Goal: Transaction & Acquisition: Obtain resource

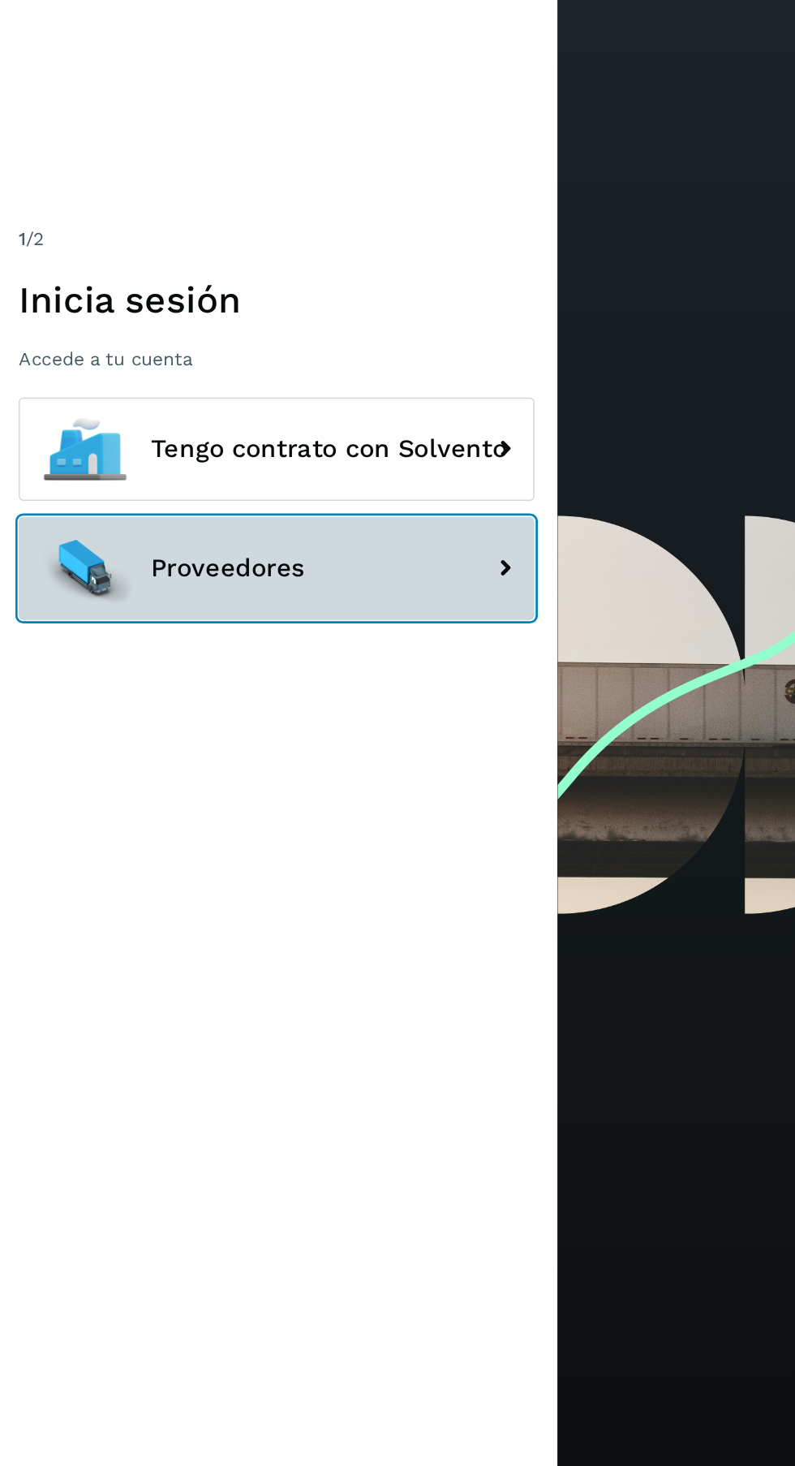
click at [233, 867] on button "Proveedores" at bounding box center [198, 830] width 365 height 73
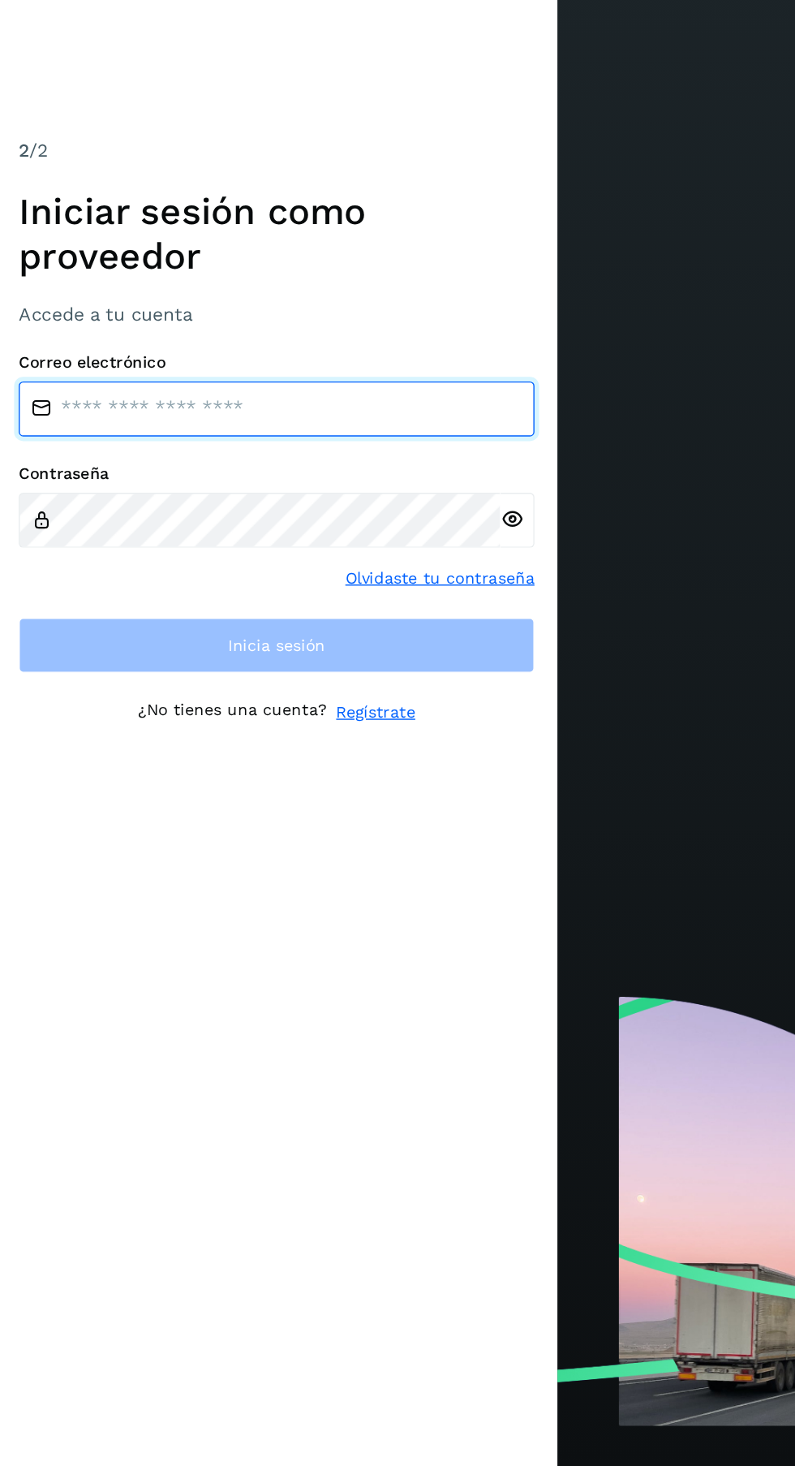
click at [211, 737] on input "email" at bounding box center [198, 717] width 365 height 39
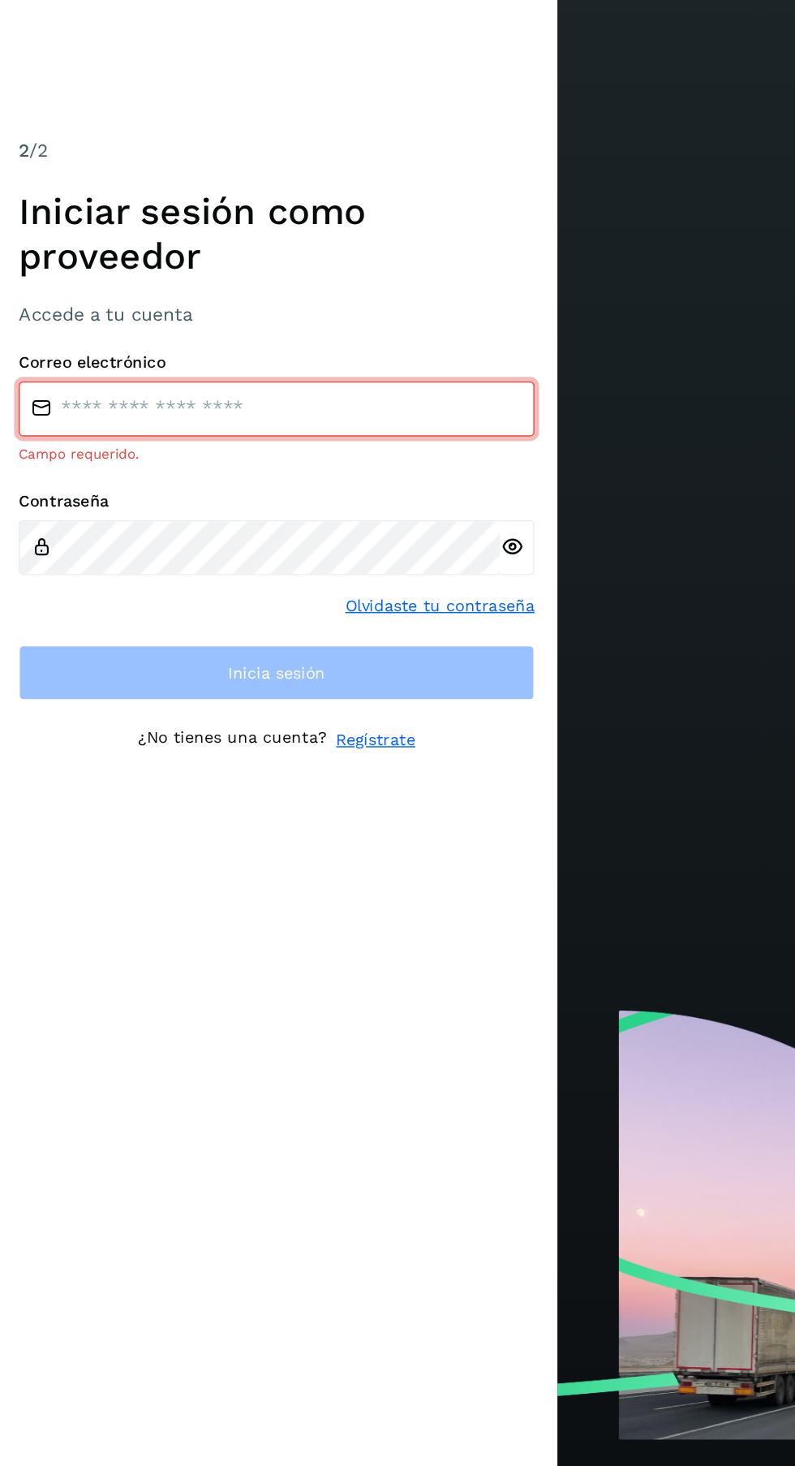
type input "**********"
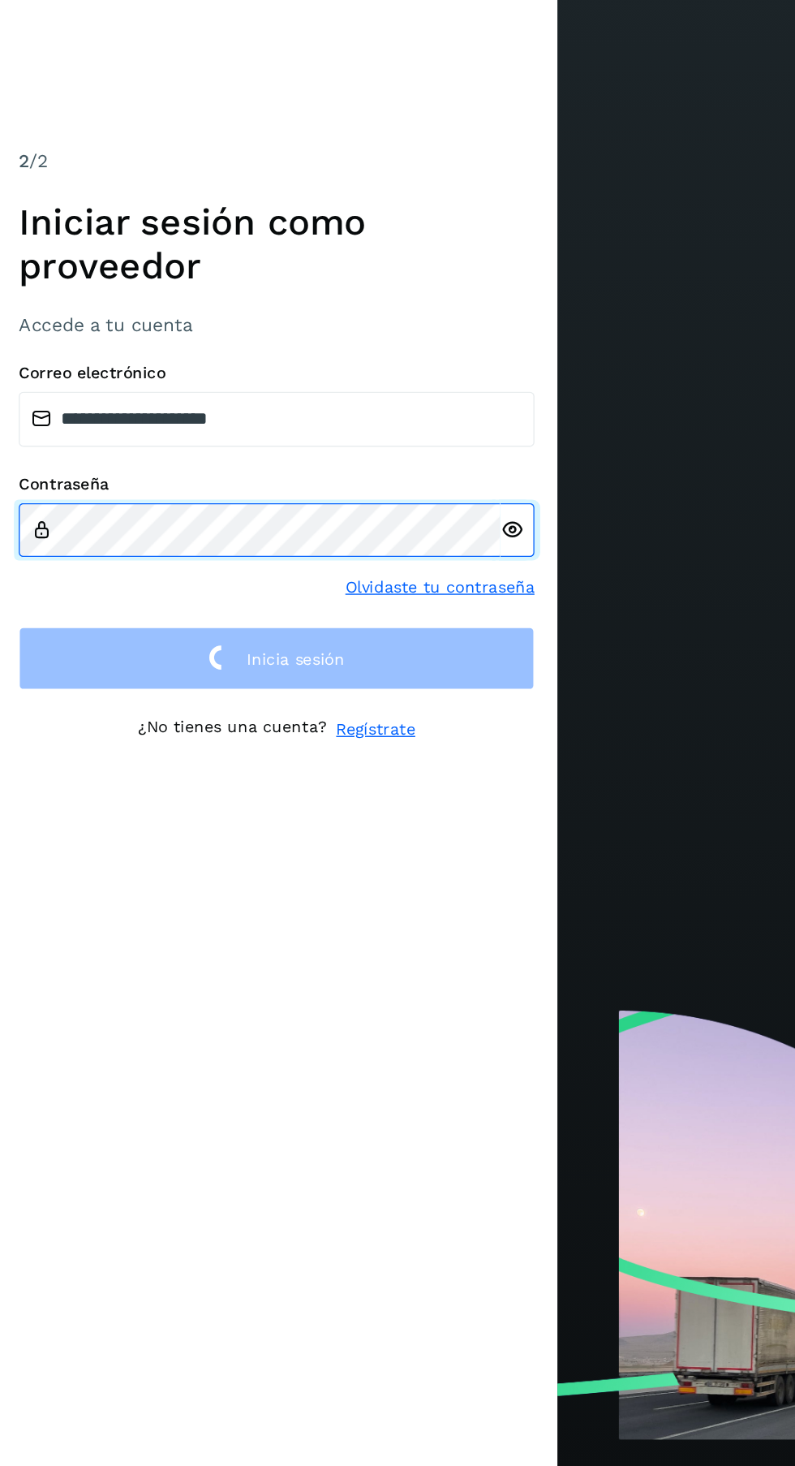
scroll to position [10, 0]
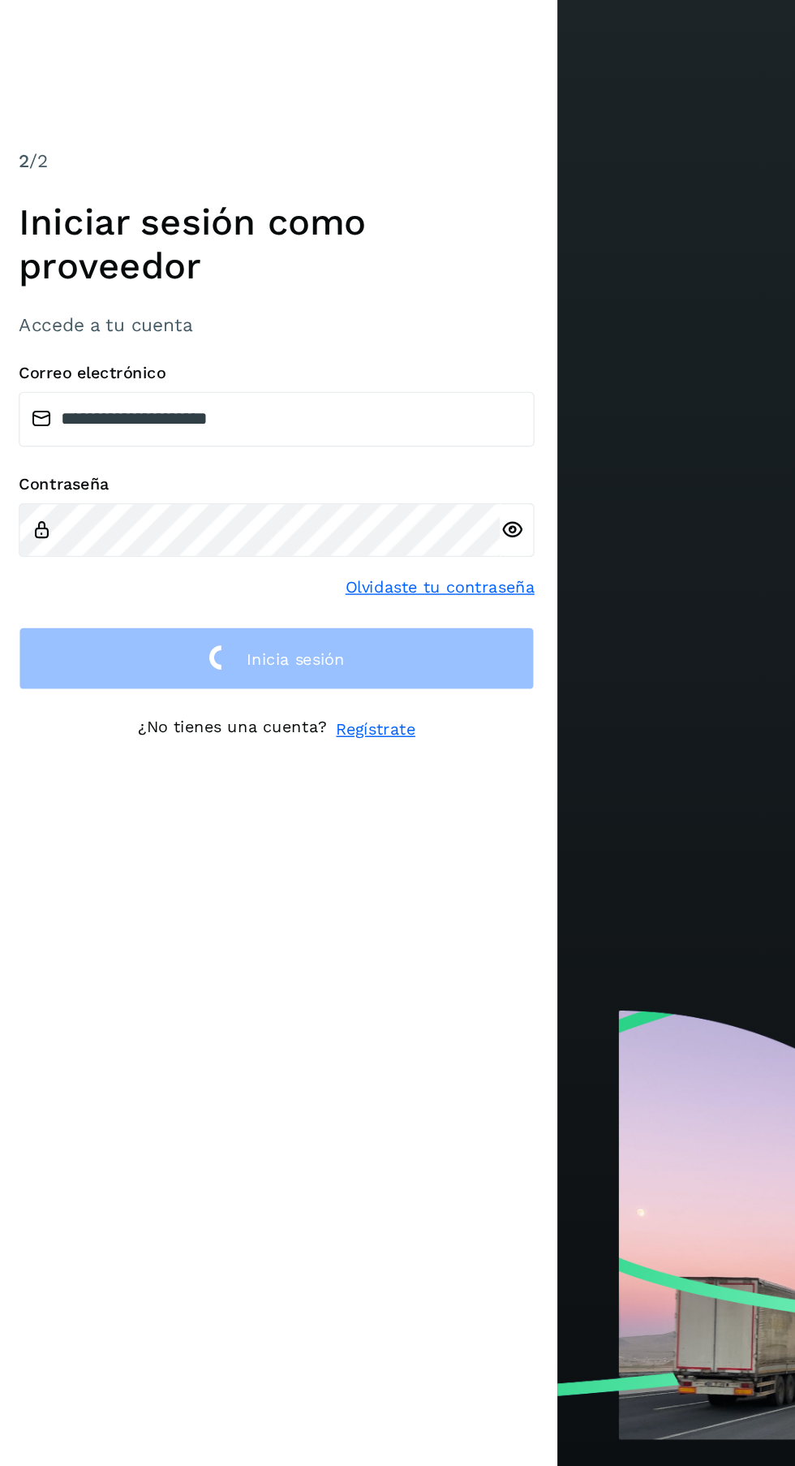
click at [367, 802] on icon at bounding box center [365, 793] width 17 height 17
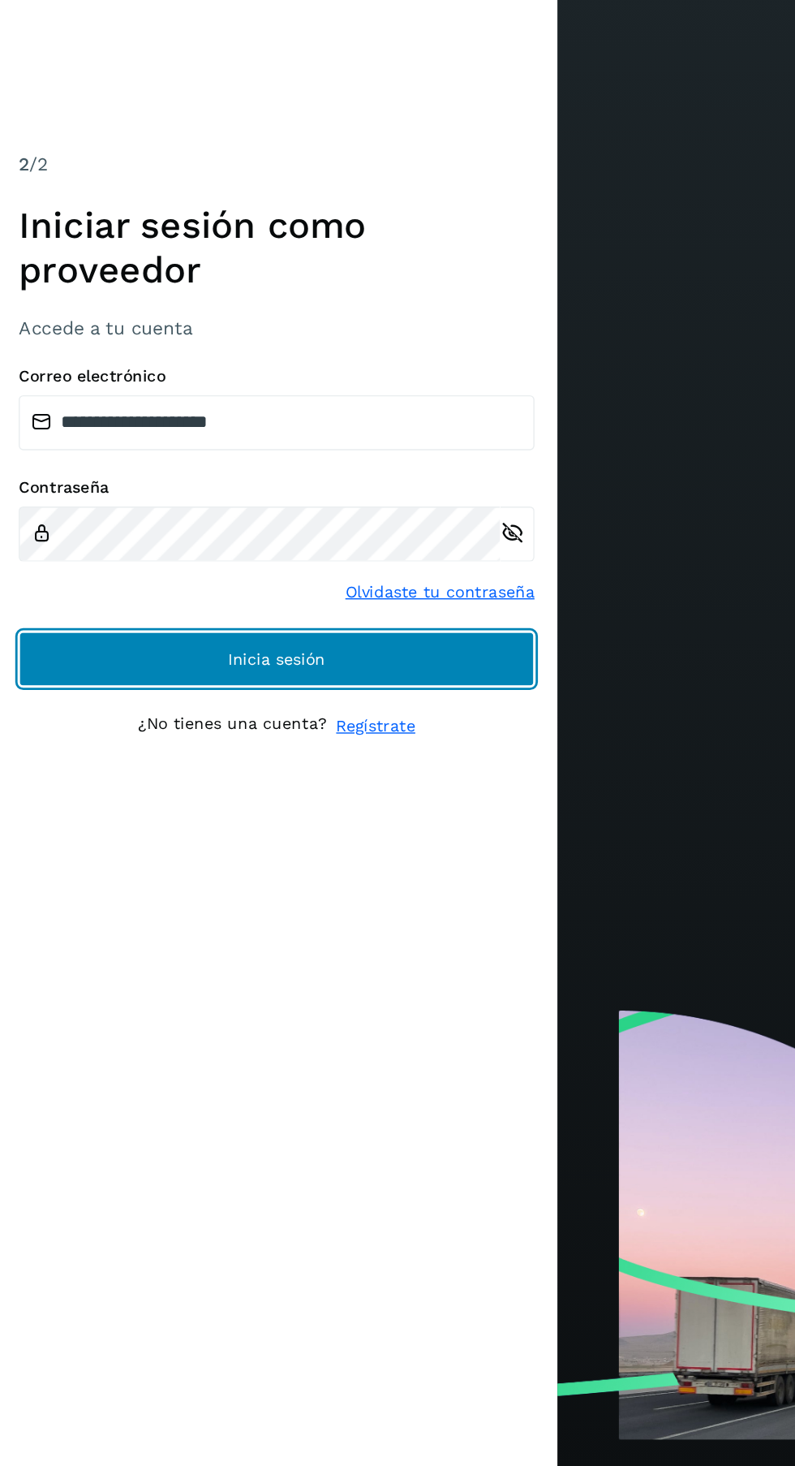
click at [341, 904] on button "Inicia sesión" at bounding box center [198, 884] width 365 height 39
click at [321, 904] on button "Inicia sesión" at bounding box center [198, 884] width 365 height 39
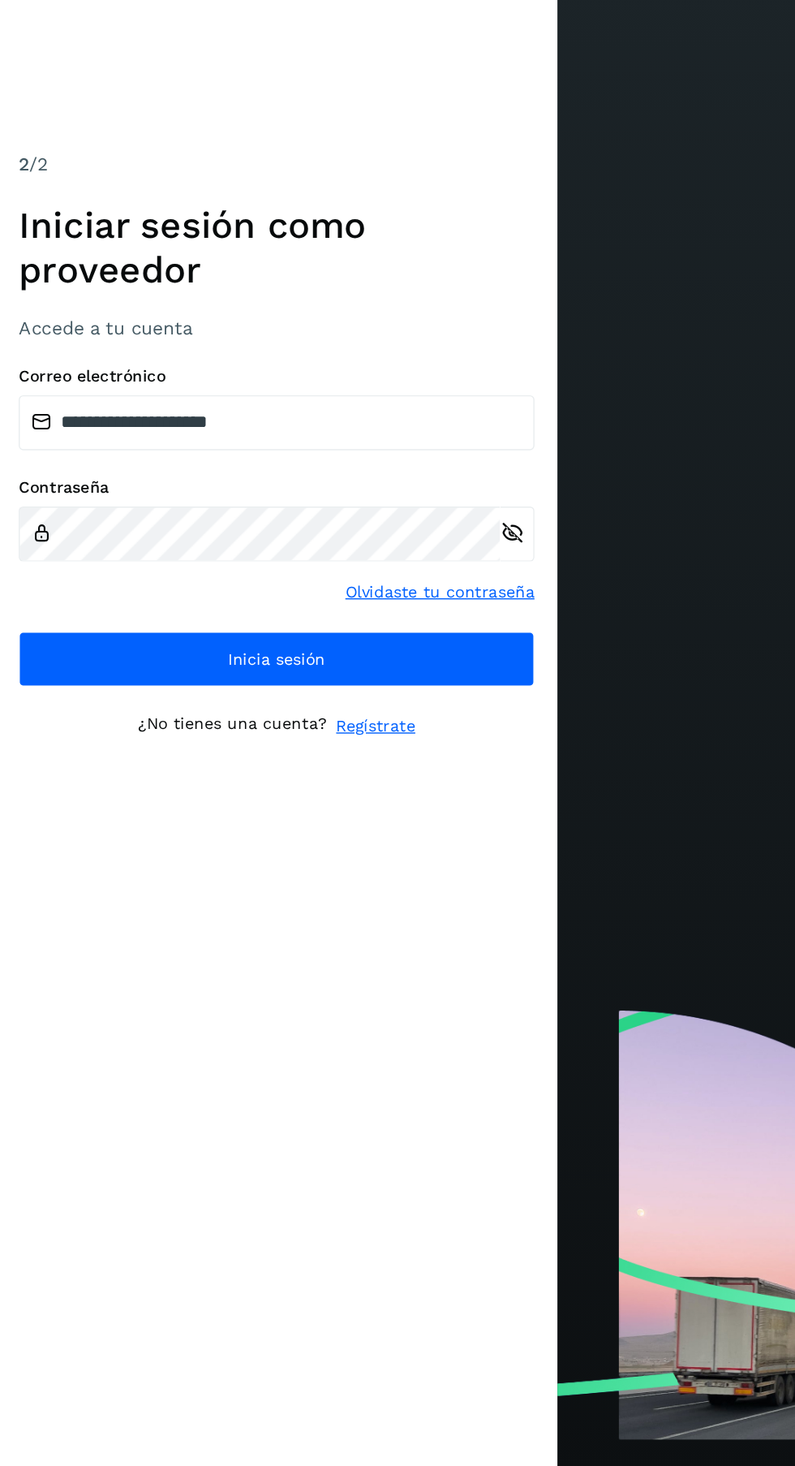
scroll to position [6, 0]
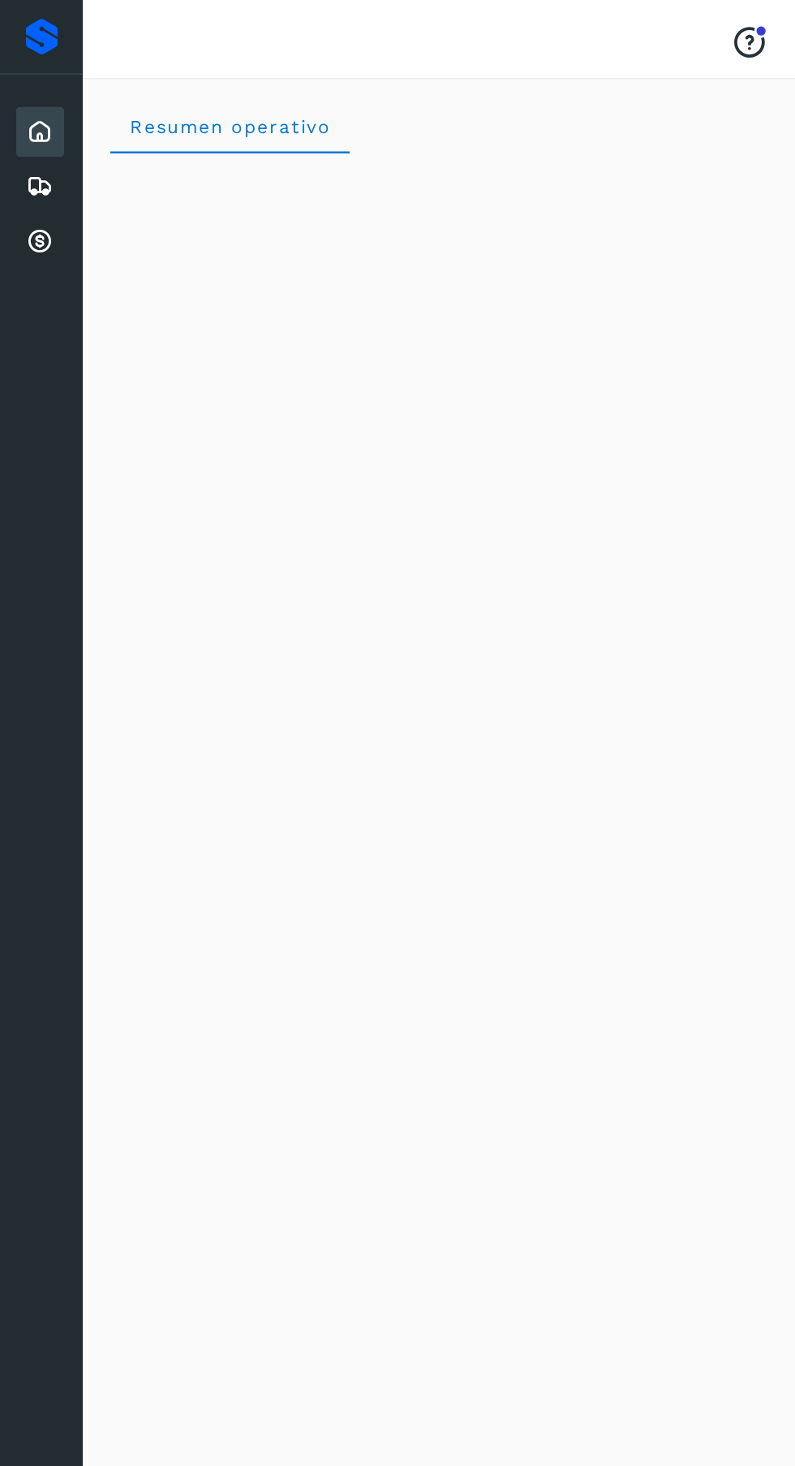
click at [28, 184] on div "Cuentas por cobrar" at bounding box center [28, 171] width 34 height 36
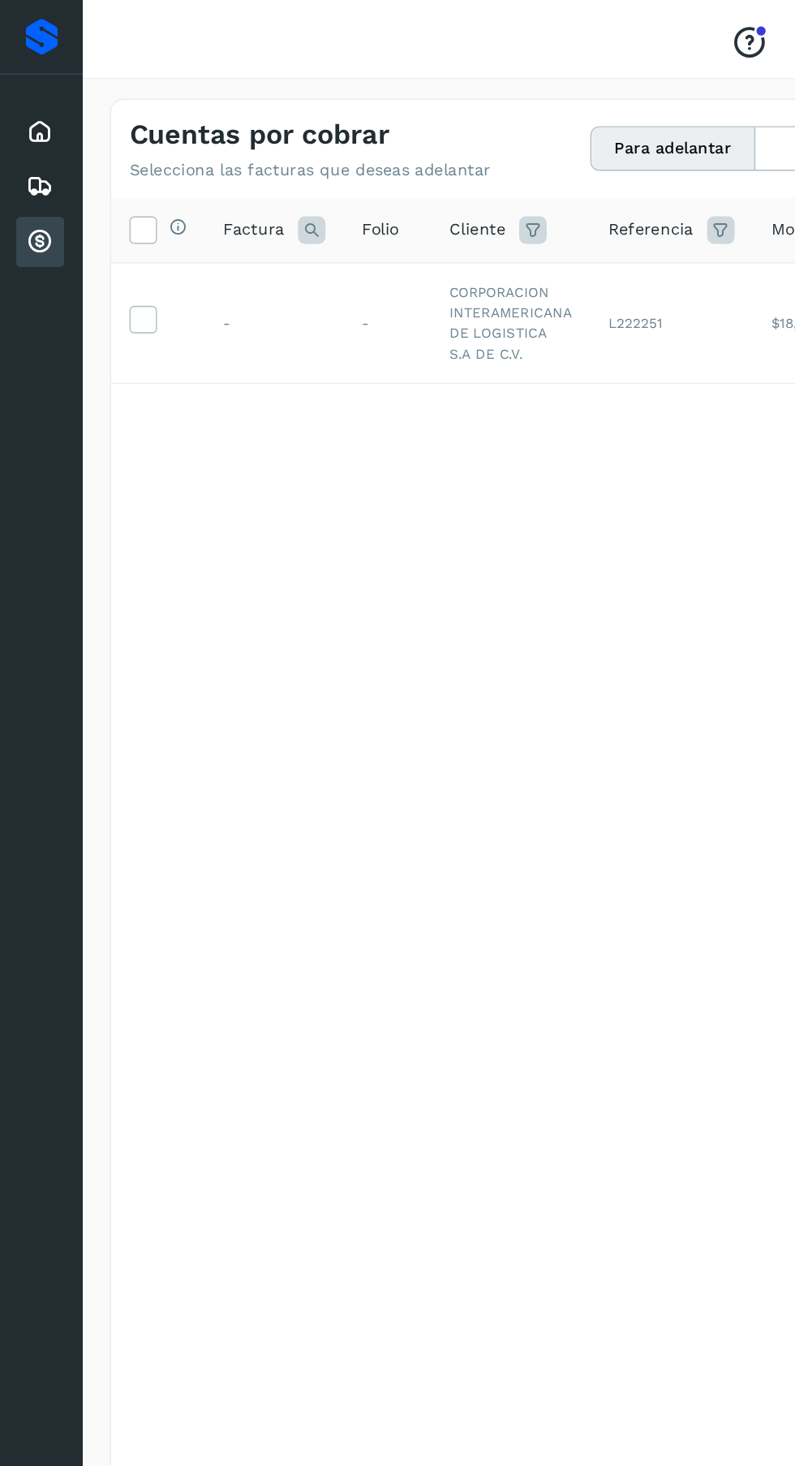
click at [104, 226] on icon at bounding box center [101, 225] width 17 height 17
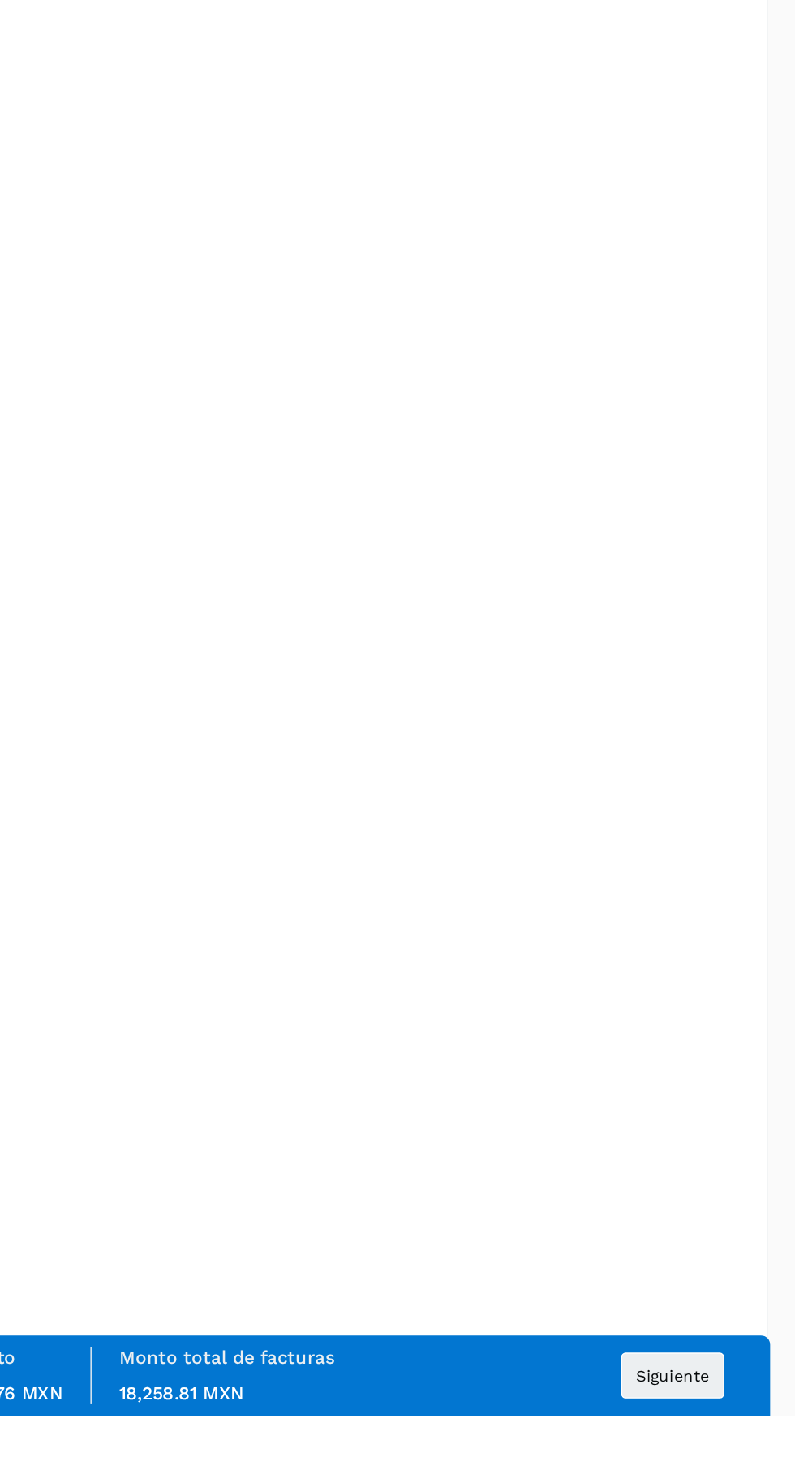
click at [717, 1443] on span "Siguiente" at bounding box center [709, 1437] width 52 height 11
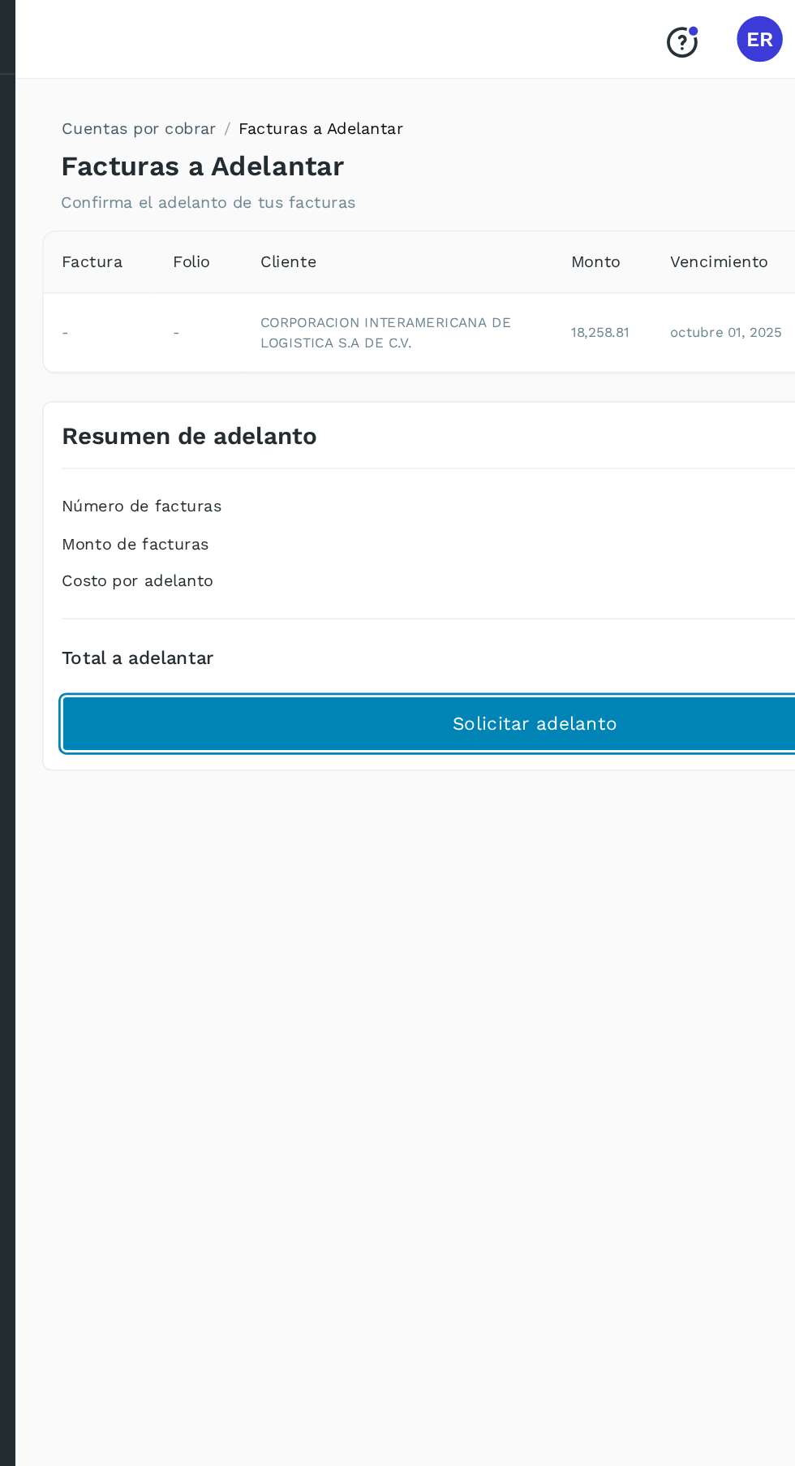
click at [448, 504] on span "Solicitar adelanto" at bounding box center [426, 512] width 117 height 18
